Goal: Task Accomplishment & Management: Use online tool/utility

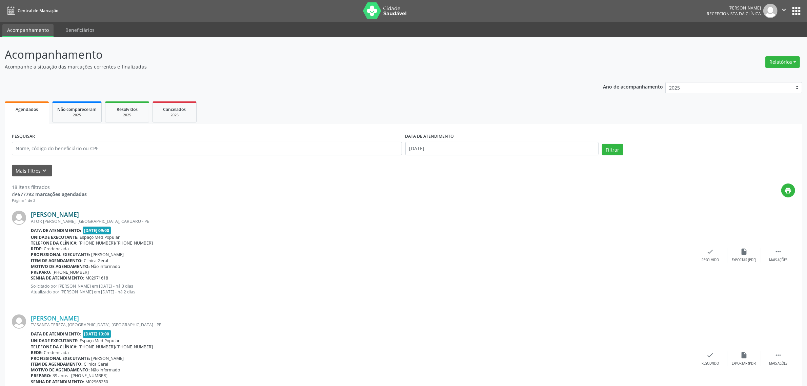
click at [79, 214] on link "[PERSON_NAME]" at bounding box center [55, 213] width 48 height 7
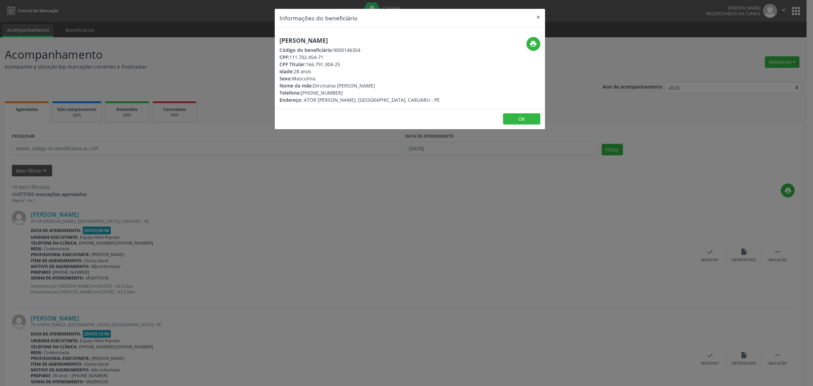
drag, startPoint x: 341, startPoint y: 92, endPoint x: 301, endPoint y: 95, distance: 39.8
click at [301, 95] on div "Telefone: [PHONE_NUMBER]" at bounding box center [359, 92] width 160 height 7
copy div "[PHONE_NUMBER]"
click at [232, 249] on div "Informações do beneficiário × [PERSON_NAME] Código do beneficiário: 9000146354 …" at bounding box center [406, 193] width 813 height 386
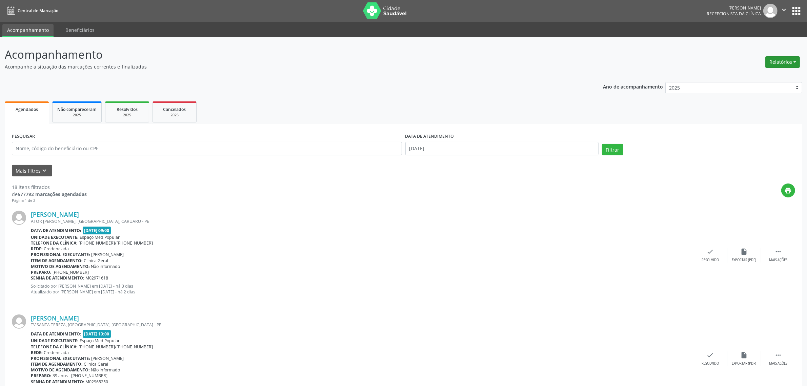
click at [780, 60] on button "Relatórios" at bounding box center [782, 62] width 35 height 12
click at [746, 74] on link "Agendamentos" at bounding box center [763, 75] width 73 height 9
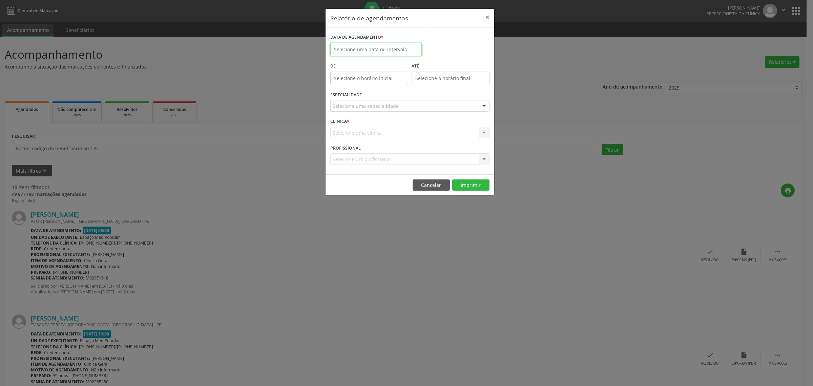
click at [394, 49] on input "text" at bounding box center [375, 50] width 91 height 14
click at [412, 102] on span "10" at bounding box center [411, 98] width 13 height 13
type input "[DATE]"
click at [412, 102] on span "10" at bounding box center [411, 98] width 13 height 13
click at [419, 107] on div "Seleciona uma especialidade" at bounding box center [409, 106] width 159 height 12
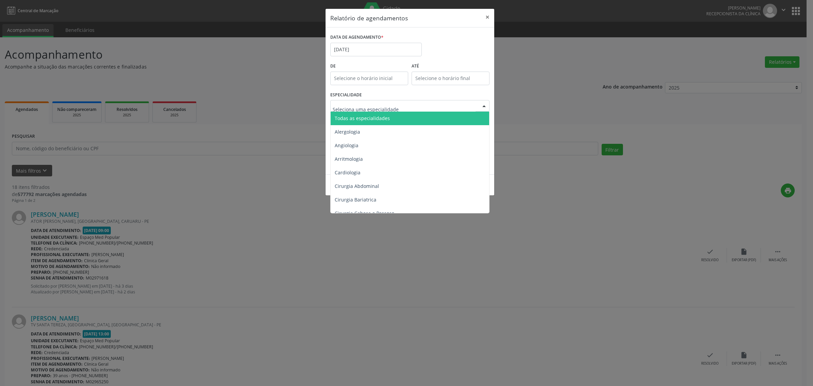
click at [416, 117] on span "Todas as especialidades" at bounding box center [411, 118] width 160 height 14
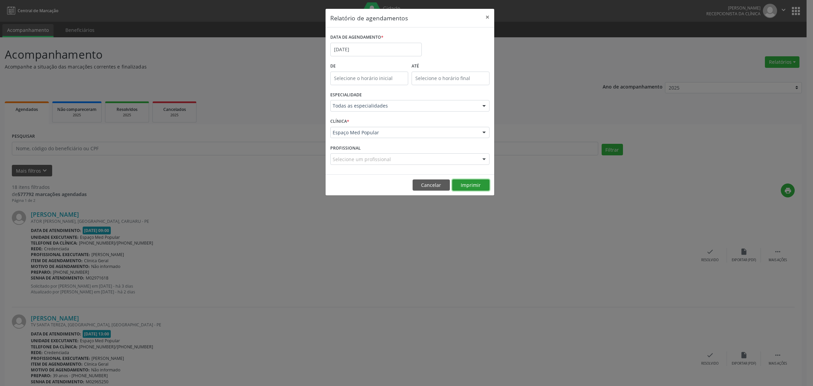
click at [463, 187] on button "Imprimir" at bounding box center [470, 185] width 37 height 12
